Goal: Ask a question

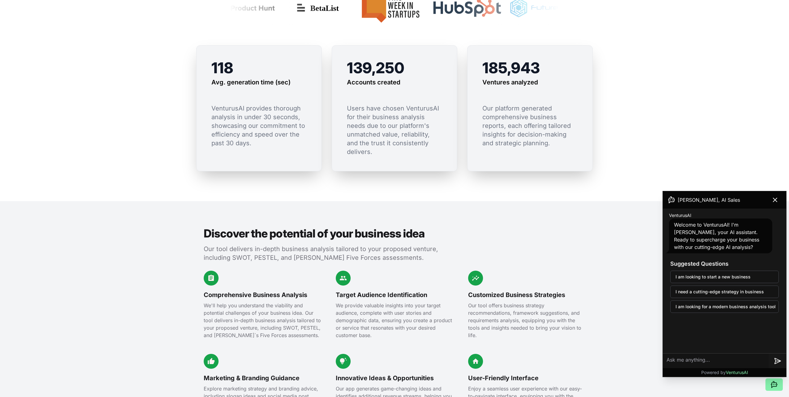
scroll to position [434, 0]
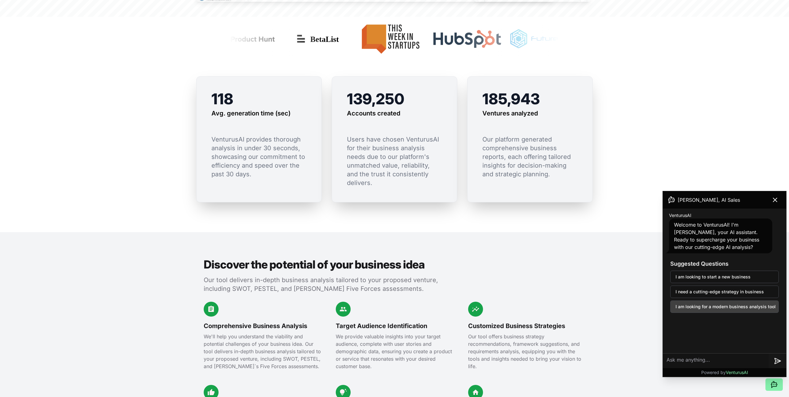
click at [731, 307] on button "I am looking for a modern business analysis tool" at bounding box center [724, 306] width 109 height 12
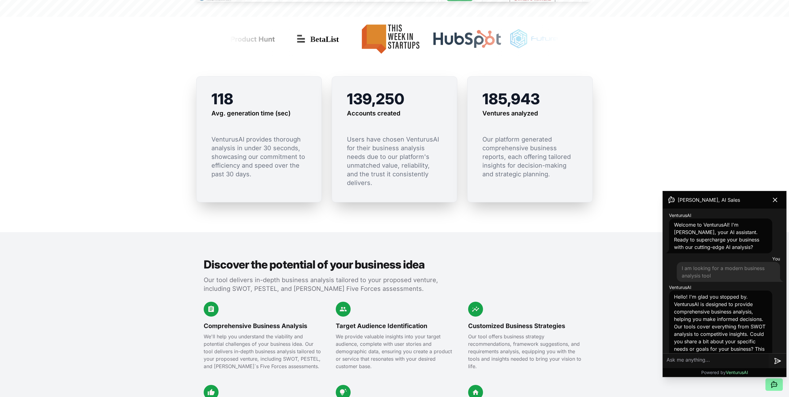
scroll to position [20, 0]
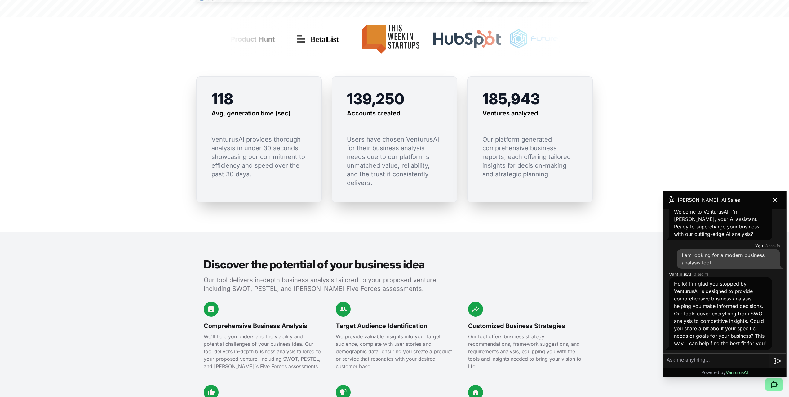
click at [708, 359] on textarea at bounding box center [716, 360] width 106 height 15
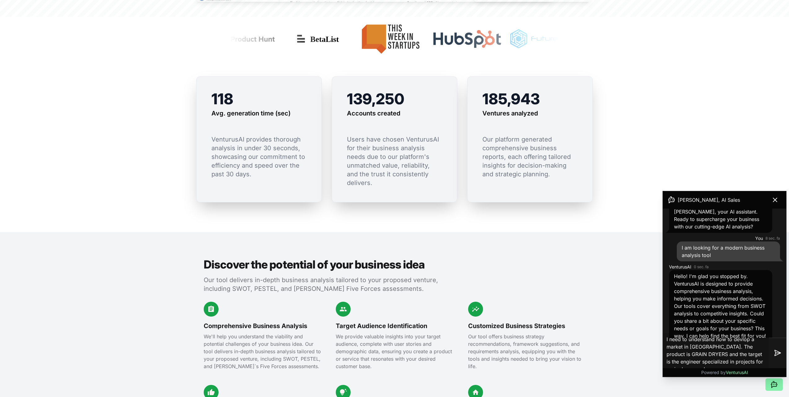
scroll to position [2, 0]
click at [754, 360] on textarea "I need to understand how to devlop a market in [GEOGRAPHIC_DATA]. The product i…" at bounding box center [716, 353] width 106 height 40
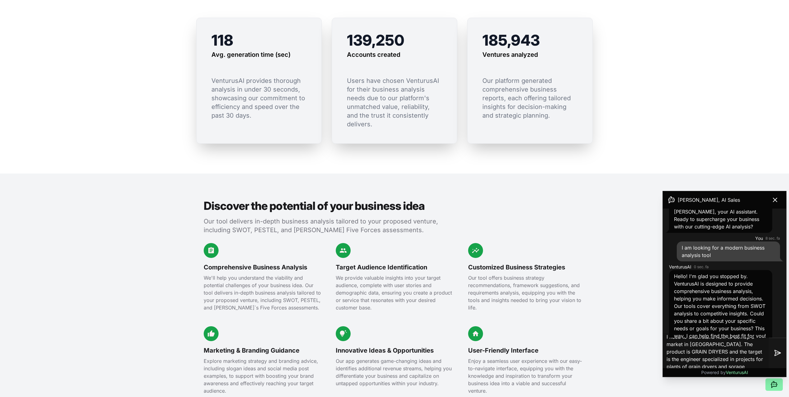
scroll to position [496, 0]
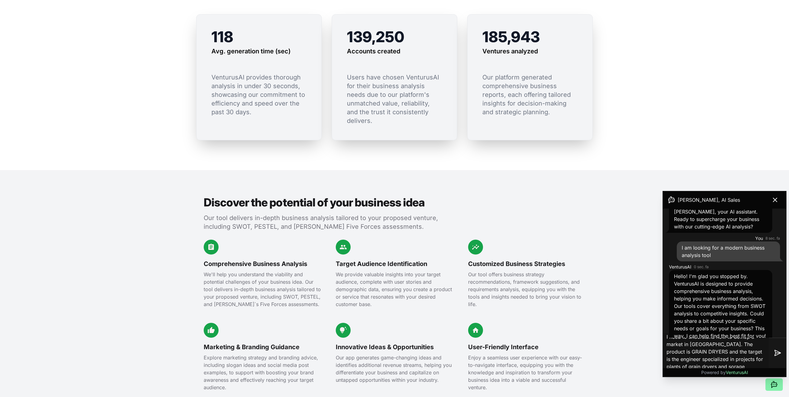
click at [732, 366] on textarea "I need to understand how to devlop a market in [GEOGRAPHIC_DATA]. The product i…" at bounding box center [716, 353] width 106 height 40
type textarea "I need to understand how to devlop a market in [GEOGRAPHIC_DATA]. The product i…"
click at [778, 350] on icon at bounding box center [777, 352] width 7 height 7
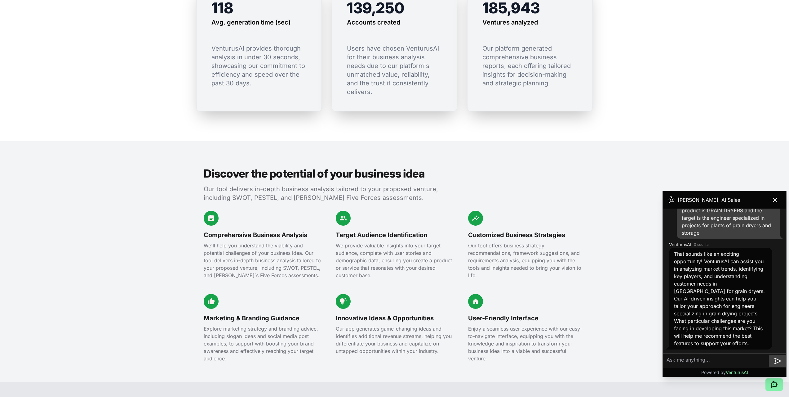
scroll to position [558, 0]
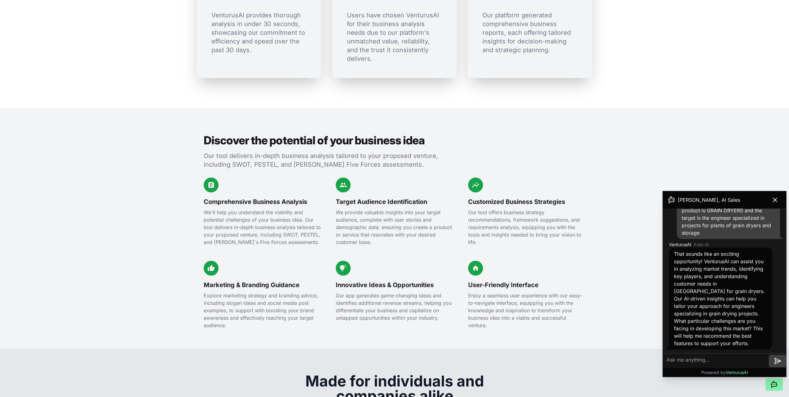
click at [701, 359] on textarea at bounding box center [716, 360] width 106 height 15
type textarea "the most complex situation is to convince the local players in considering an e…"
click at [781, 353] on icon at bounding box center [777, 352] width 7 height 7
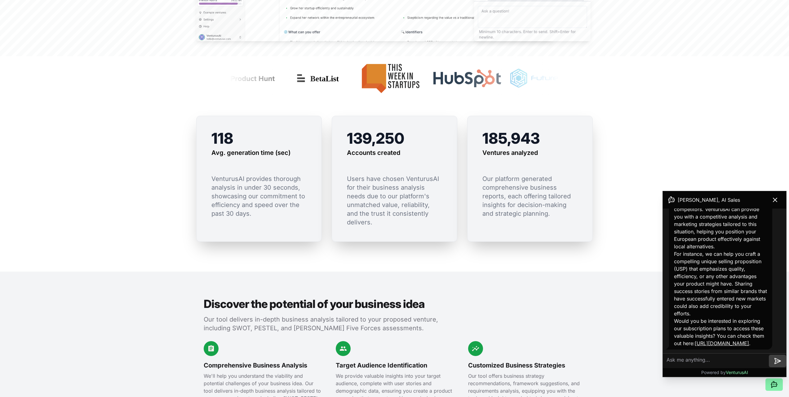
scroll to position [341, 0]
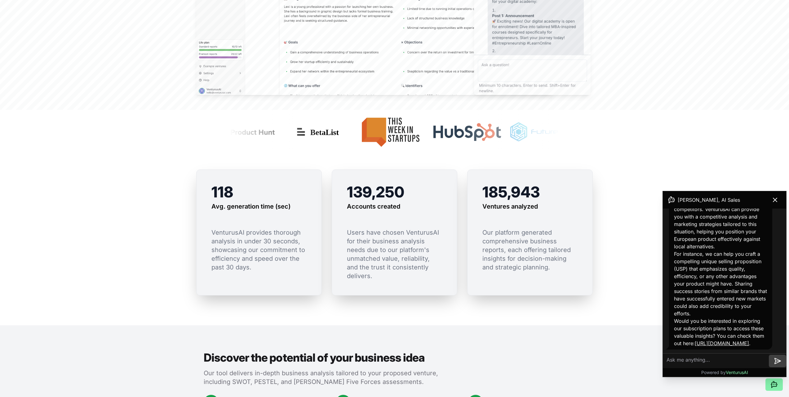
click at [713, 361] on textarea at bounding box center [716, 360] width 106 height 15
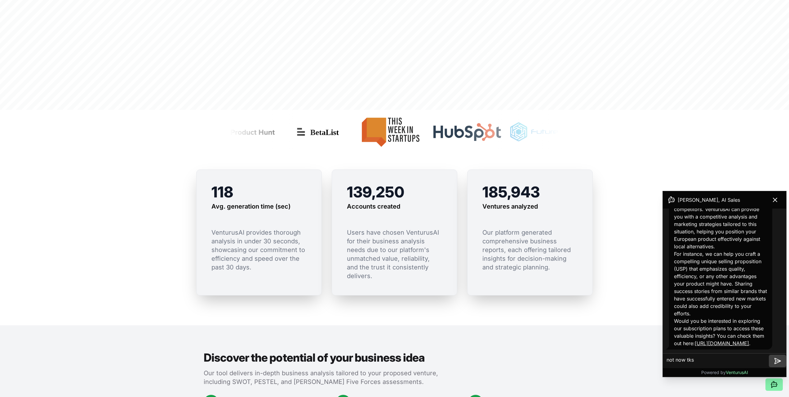
type textarea "not now tks"
click at [779, 362] on icon at bounding box center [777, 360] width 7 height 7
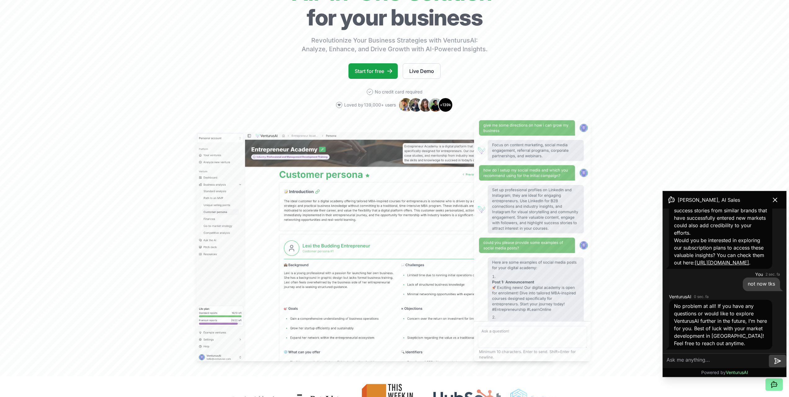
scroll to position [0, 0]
